Goal: Participate in discussion

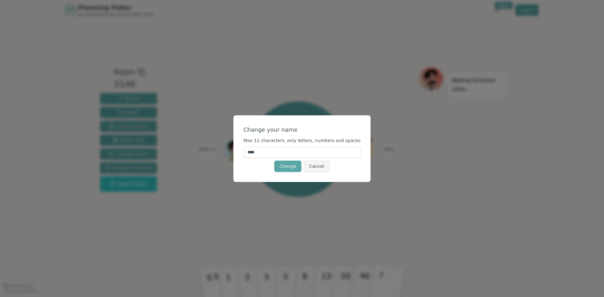
drag, startPoint x: 280, startPoint y: 150, endPoint x: 230, endPoint y: 151, distance: 50.1
click at [230, 151] on div "Change your name Max 12 characters, only letters, numbers and spaces **** Chang…" at bounding box center [302, 148] width 604 height 297
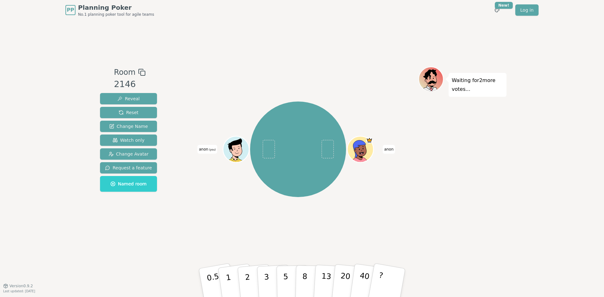
click at [204, 148] on span "anon (you)" at bounding box center [207, 149] width 20 height 9
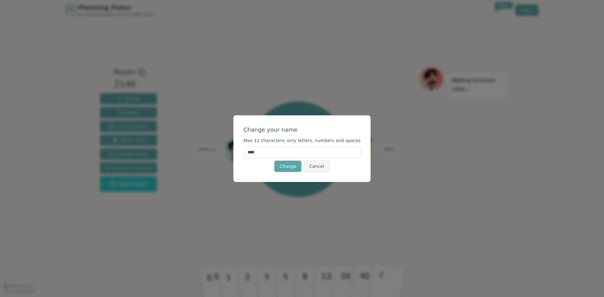
drag, startPoint x: 279, startPoint y: 155, endPoint x: 219, endPoint y: 153, distance: 59.2
click at [219, 153] on div "Change your name Max 12 characters, only letters, numbers and spaces **** Chang…" at bounding box center [302, 148] width 604 height 297
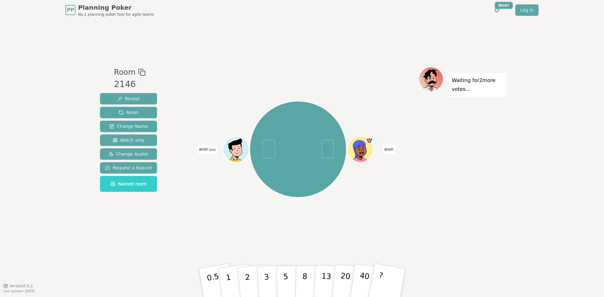
click at [210, 151] on span "(you)" at bounding box center [212, 150] width 8 height 3
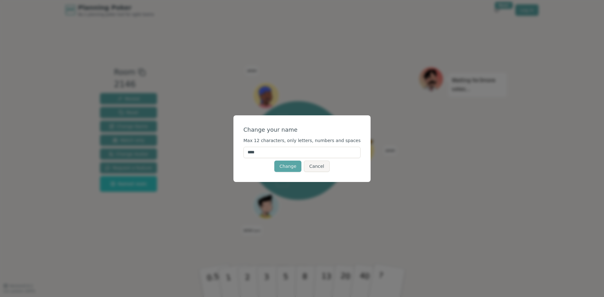
click at [260, 151] on input "****" at bounding box center [302, 152] width 117 height 11
type input "*"
type input "******"
click at [286, 167] on button "Change" at bounding box center [287, 166] width 27 height 11
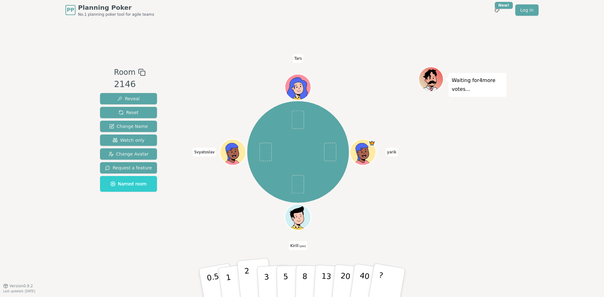
click at [245, 274] on p "2" at bounding box center [248, 284] width 8 height 34
click at [325, 281] on p "13" at bounding box center [326, 283] width 12 height 35
click at [469, 154] on div "Waiting for 4 more votes..." at bounding box center [463, 153] width 88 height 173
click at [304, 275] on p "8" at bounding box center [304, 283] width 5 height 34
click at [248, 274] on p "2" at bounding box center [248, 284] width 8 height 34
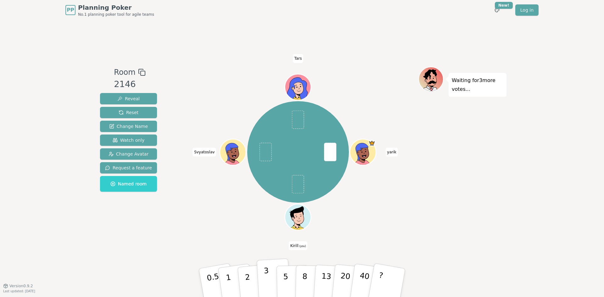
click at [268, 286] on p "3" at bounding box center [267, 284] width 7 height 34
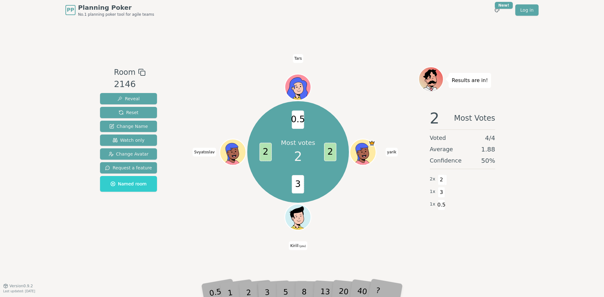
click at [301, 185] on span "3" at bounding box center [298, 184] width 12 height 18
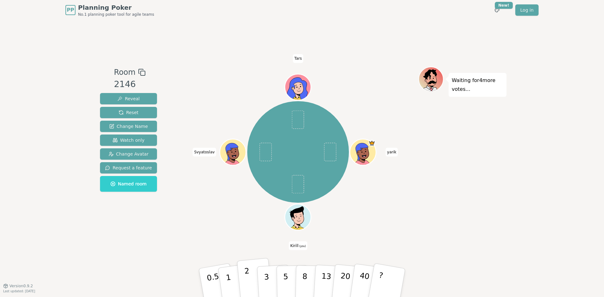
click at [243, 283] on button "2" at bounding box center [255, 283] width 36 height 50
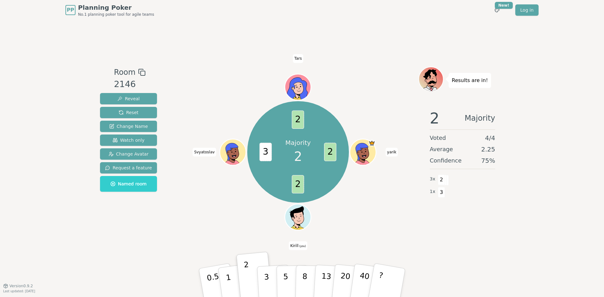
click at [297, 183] on span "2" at bounding box center [298, 184] width 12 height 18
click at [356, 99] on div "Majority 2 2 2 3 2 [PERSON_NAME] (you) [PERSON_NAME]" at bounding box center [298, 152] width 241 height 149
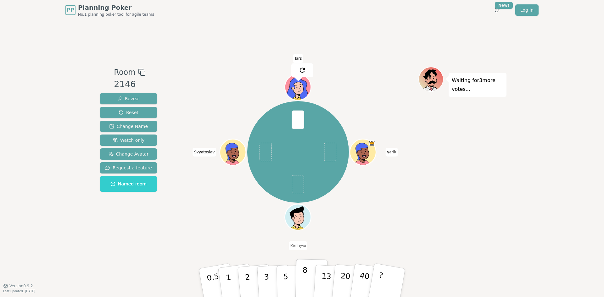
click at [308, 278] on button "8" at bounding box center [312, 283] width 32 height 48
click at [318, 283] on button "13" at bounding box center [331, 283] width 34 height 49
click at [485, 151] on div "Waiting for 2 more votes..." at bounding box center [463, 153] width 88 height 173
